Goal: Task Accomplishment & Management: Use online tool/utility

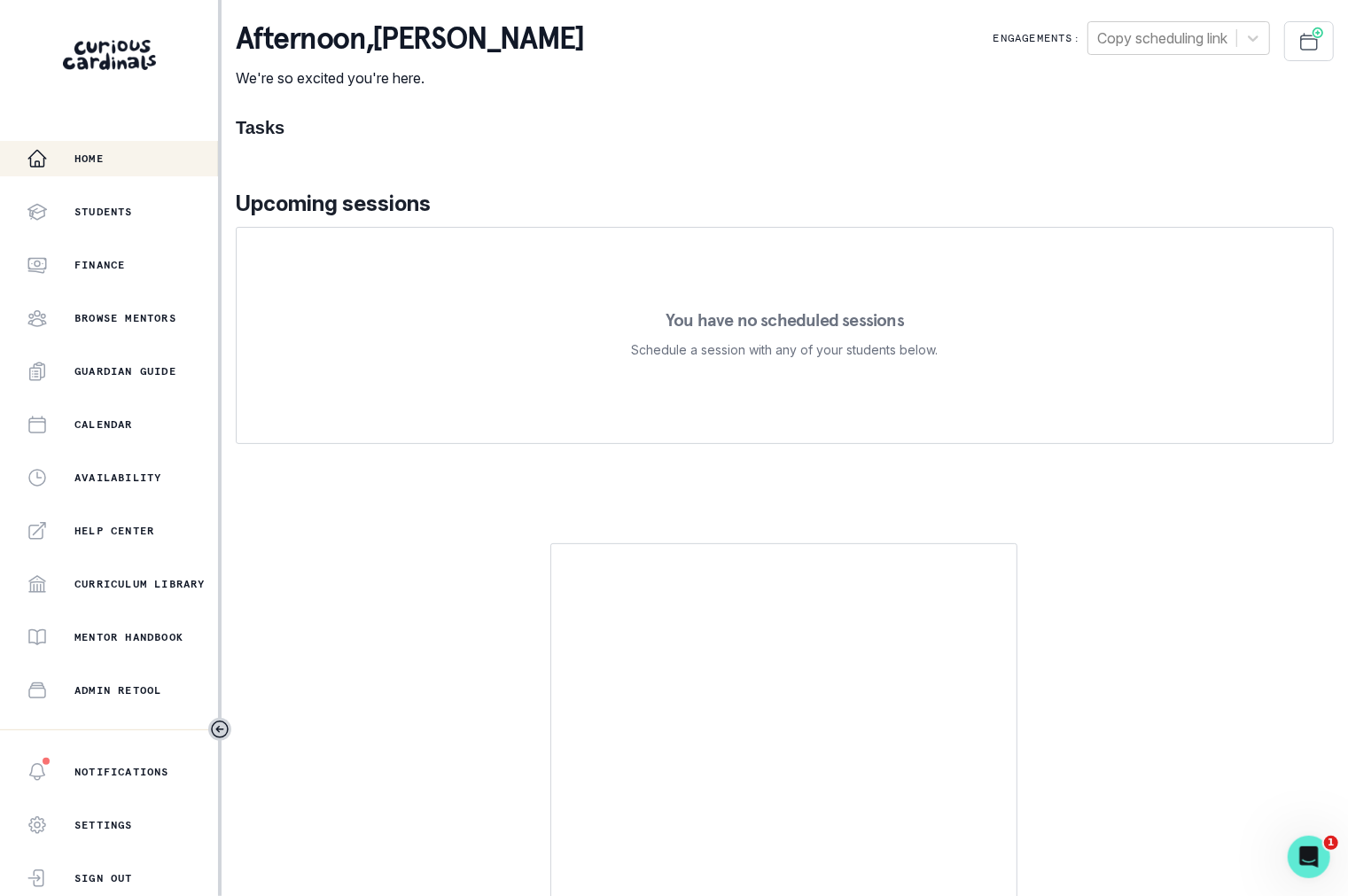
scroll to position [191, 0]
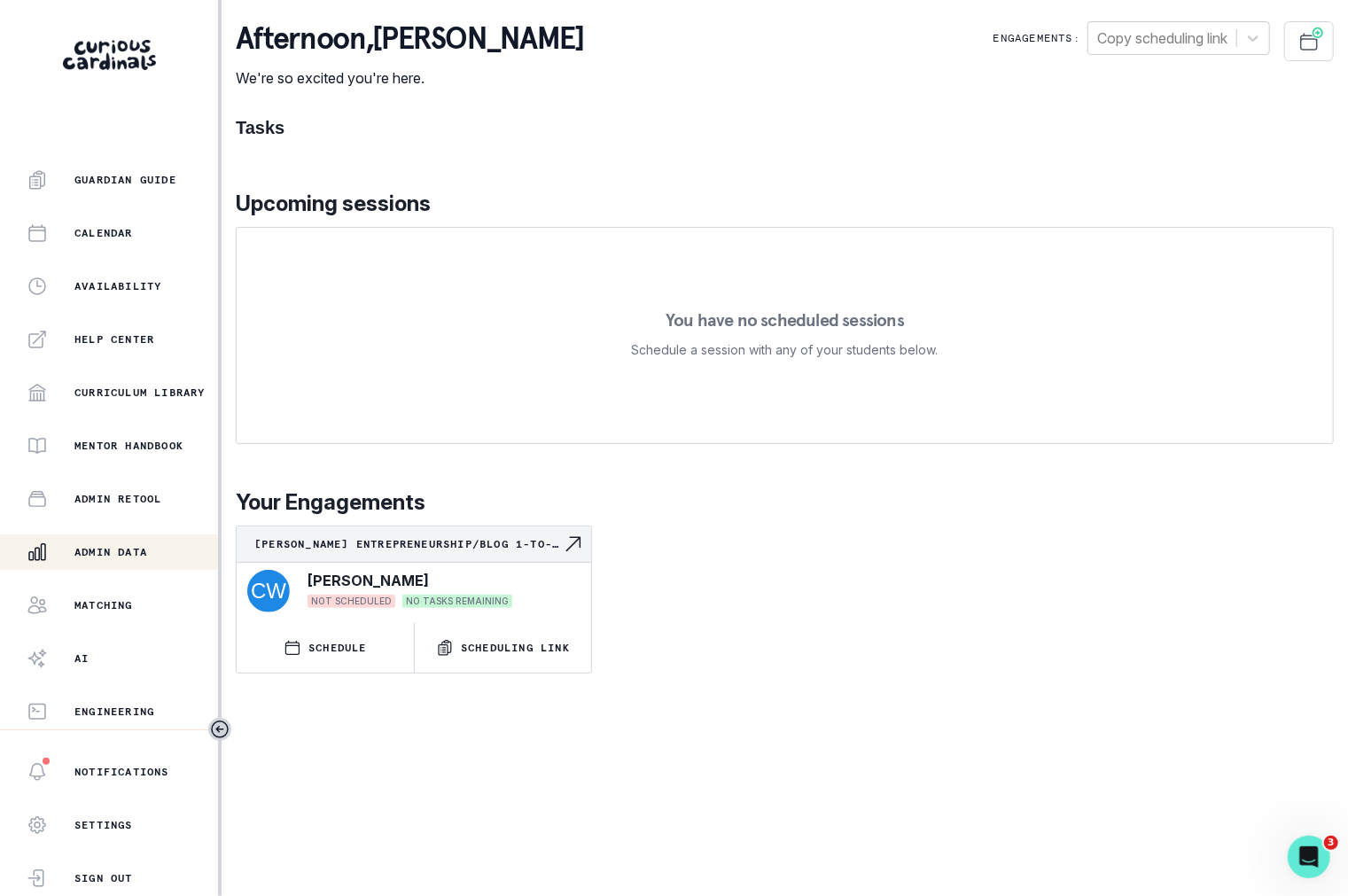
click at [96, 537] on button "Admin Data" at bounding box center [109, 552] width 218 height 36
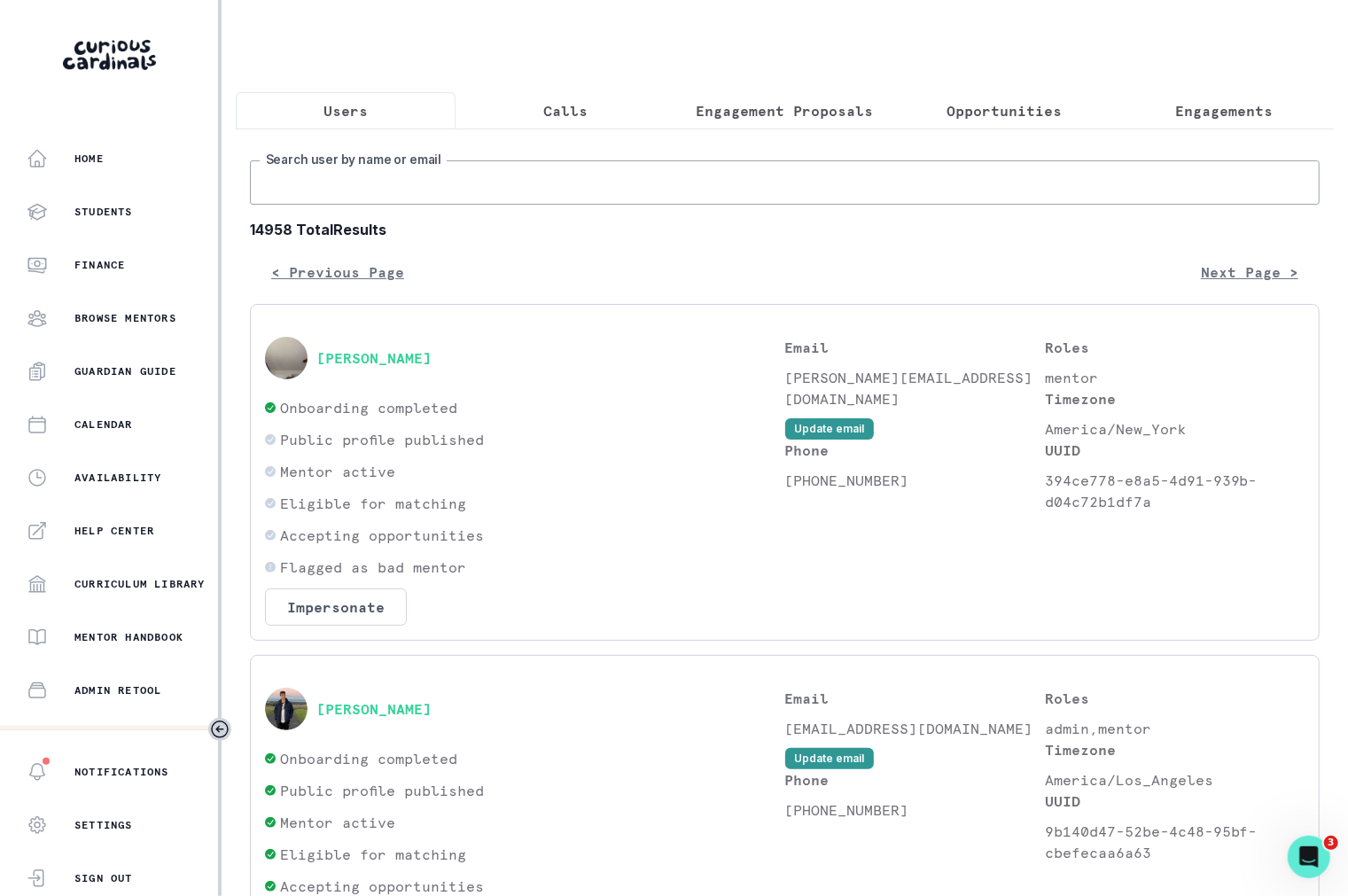
click at [381, 187] on input "Search user by name or email" at bounding box center [785, 182] width 1070 height 44
type input "[PERSON_NAME] [PERSON_NAME]"
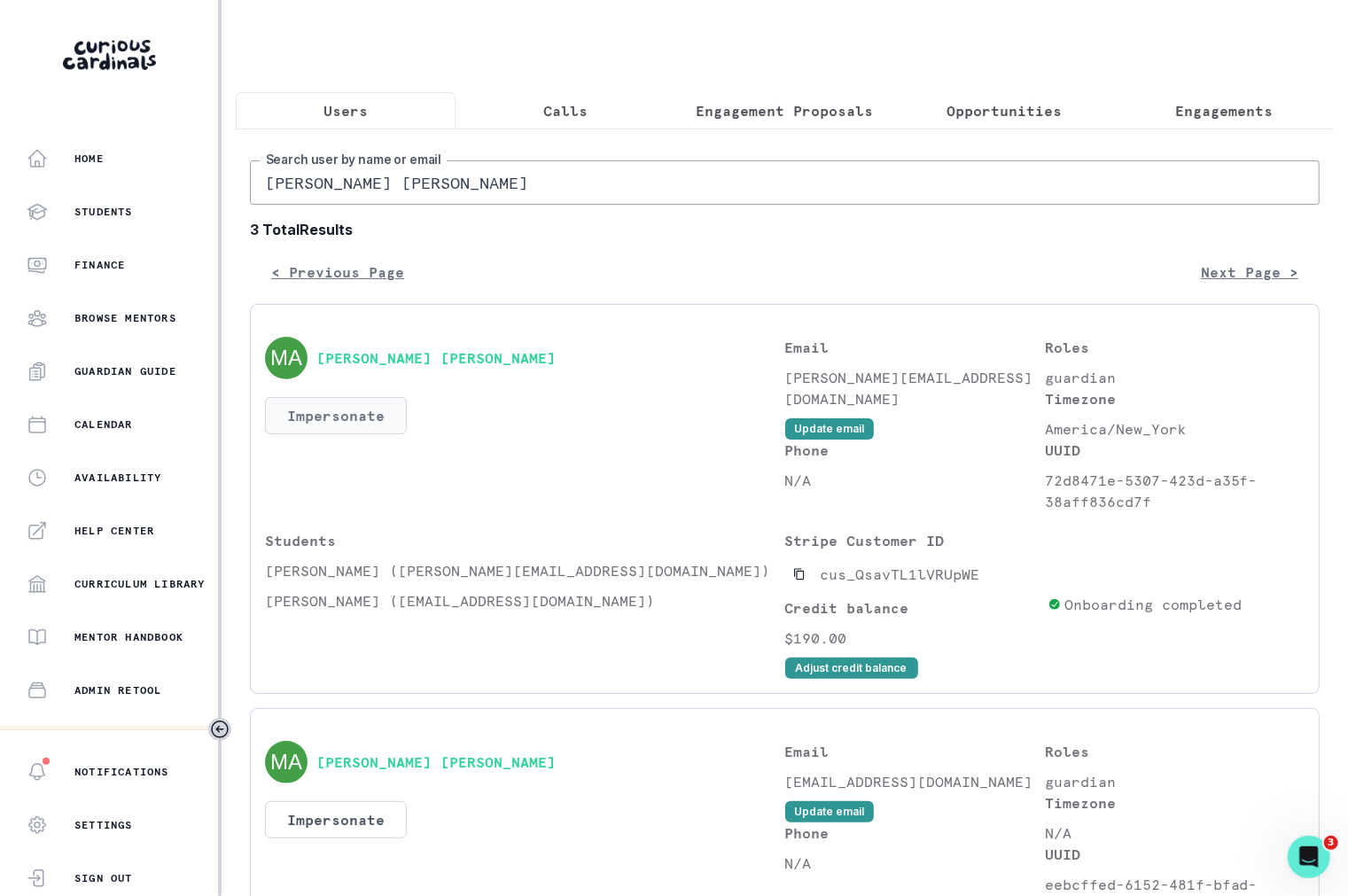
click at [348, 413] on button "Impersonate" at bounding box center [336, 416] width 142 height 38
click at [538, 586] on div "Students [PERSON_NAME] ([PERSON_NAME][EMAIL_ADDRESS][DOMAIN_NAME]) [PERSON_NAME…" at bounding box center [526, 605] width 520 height 149
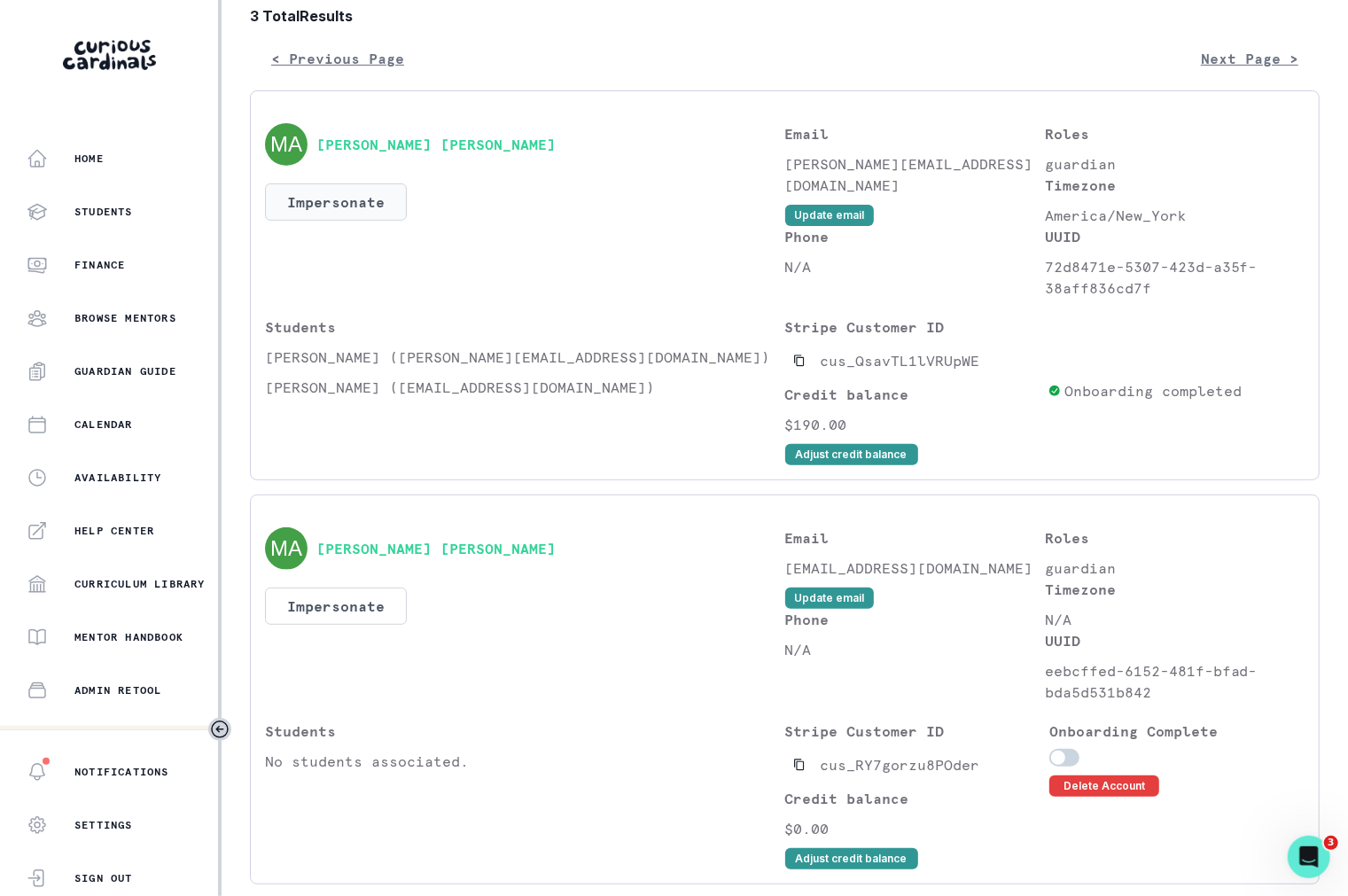
scroll to position [231, 0]
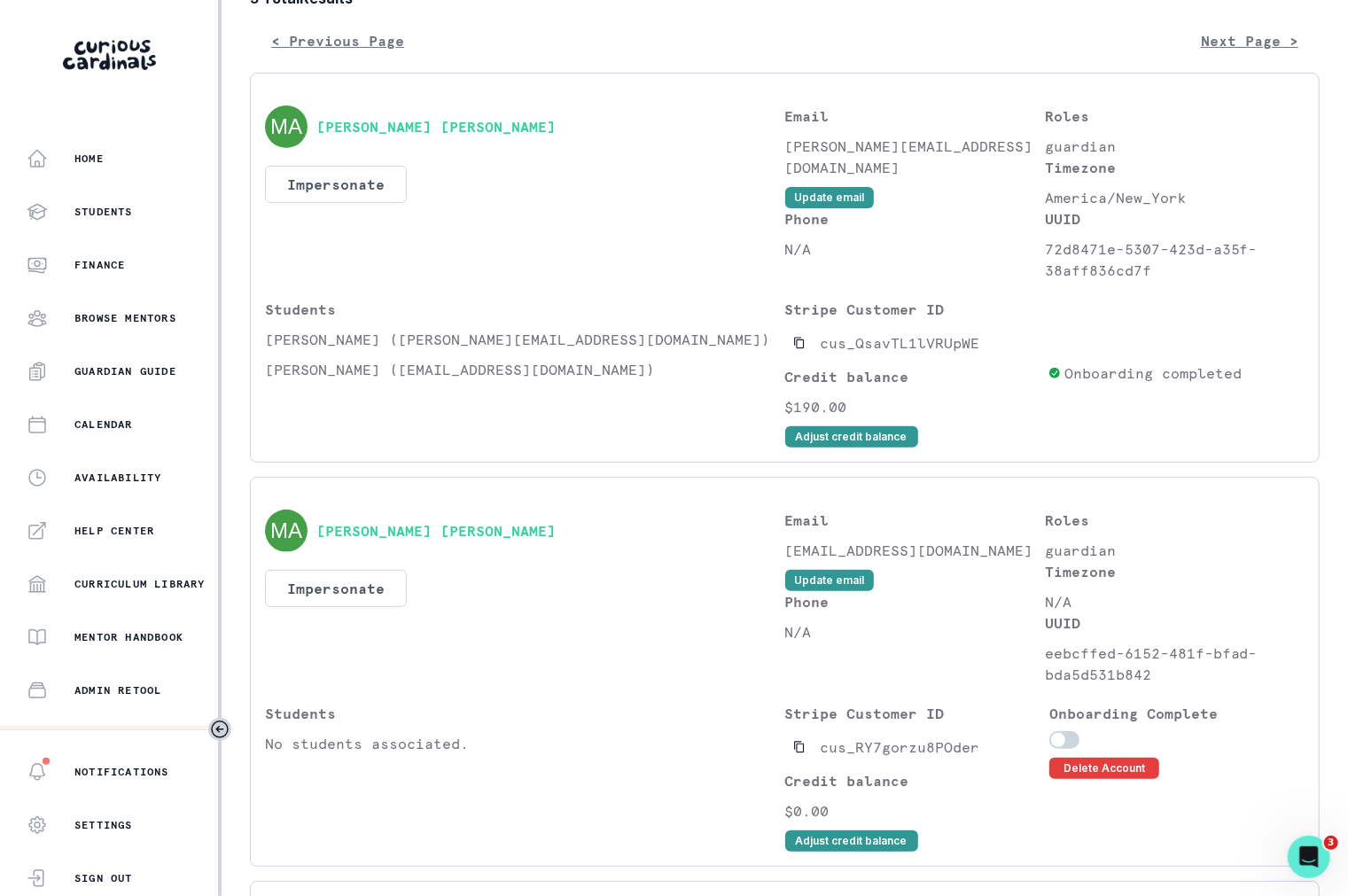
click at [804, 144] on p "[PERSON_NAME][EMAIL_ADDRESS][DOMAIN_NAME]" at bounding box center [916, 156] width 260 height 42
copy div "[PERSON_NAME][EMAIL_ADDRESS][DOMAIN_NAME] Update email"
click at [313, 176] on button "Impersonate" at bounding box center [336, 185] width 142 height 38
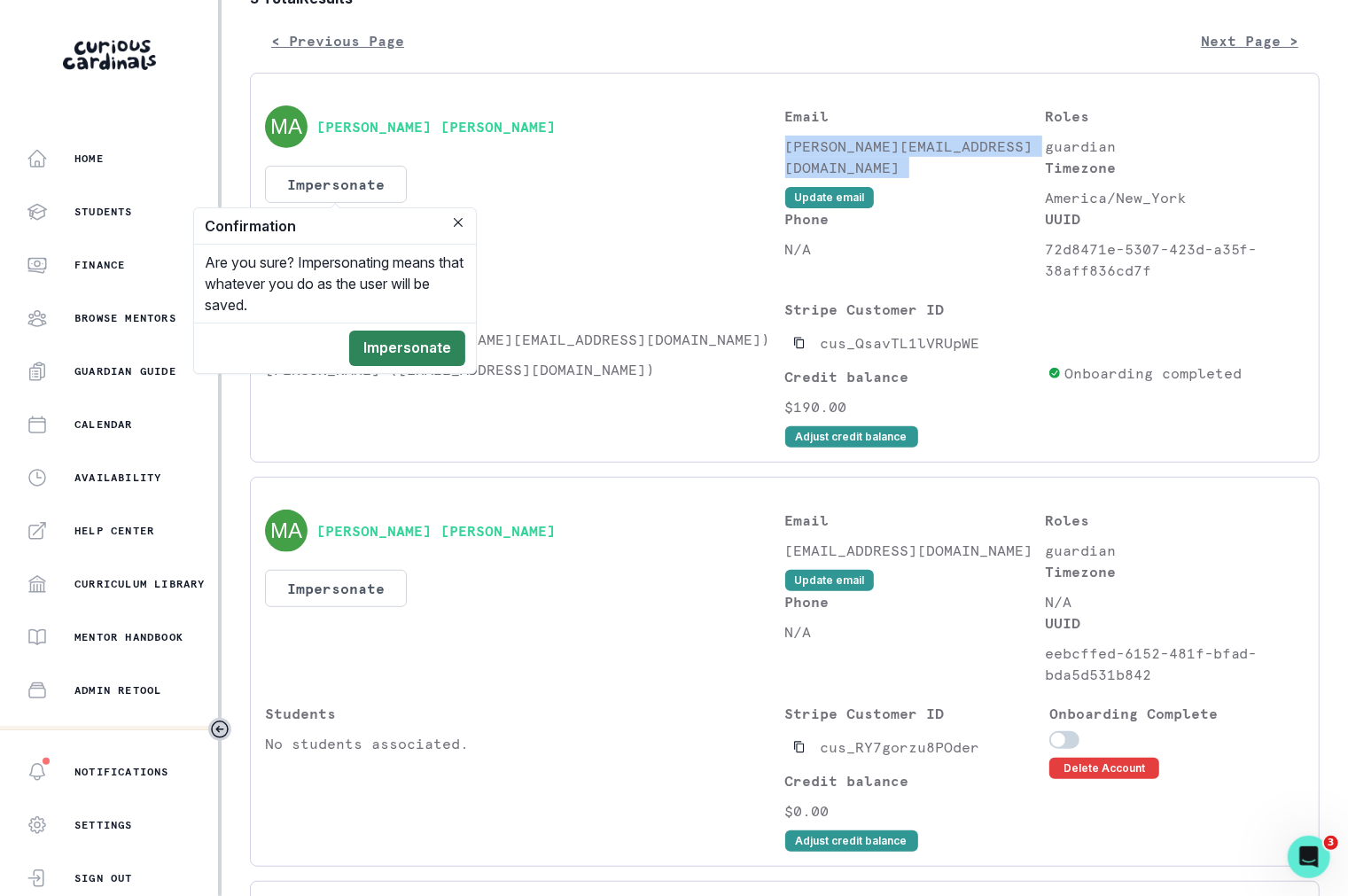
click at [389, 343] on button "Impersonate" at bounding box center [406, 349] width 116 height 36
